Goal: Task Accomplishment & Management: Use online tool/utility

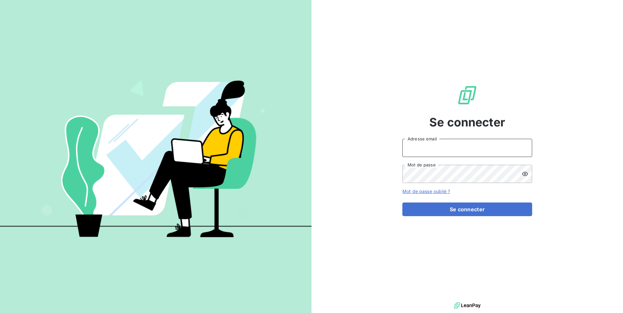
click at [456, 153] on input "Adresse email" at bounding box center [468, 148] width 130 height 18
type input "admin@climanet"
click at [403, 202] on button "Se connecter" at bounding box center [468, 209] width 130 height 14
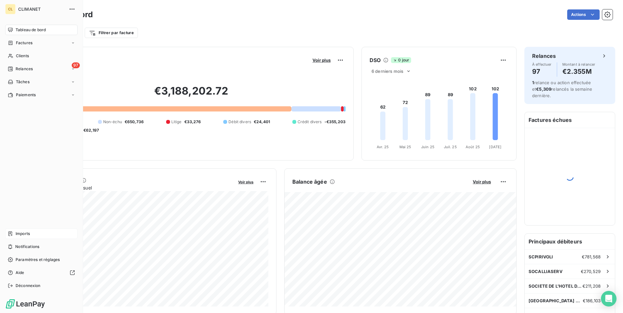
click at [46, 232] on div "Imports" at bounding box center [41, 233] width 72 height 10
